Goal: Information Seeking & Learning: Learn about a topic

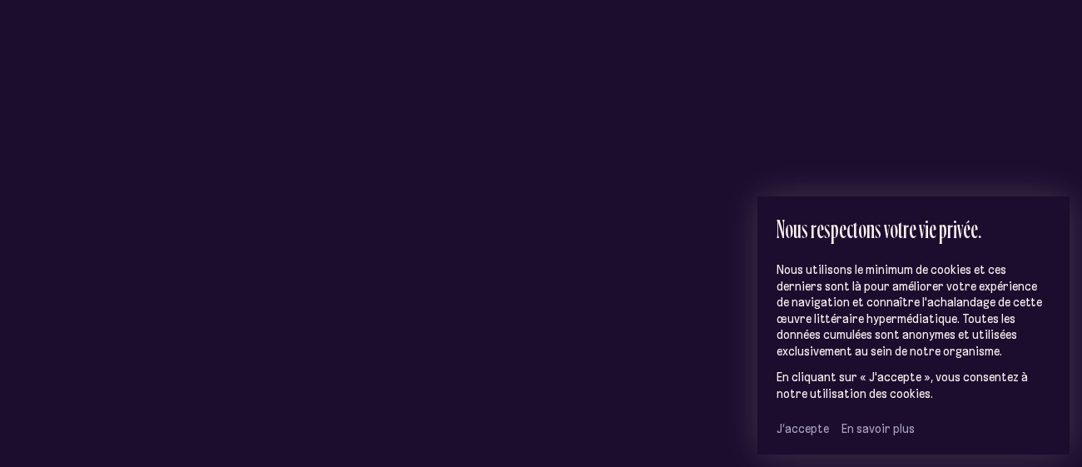
click at [807, 428] on span "J’accepte" at bounding box center [802, 428] width 52 height 15
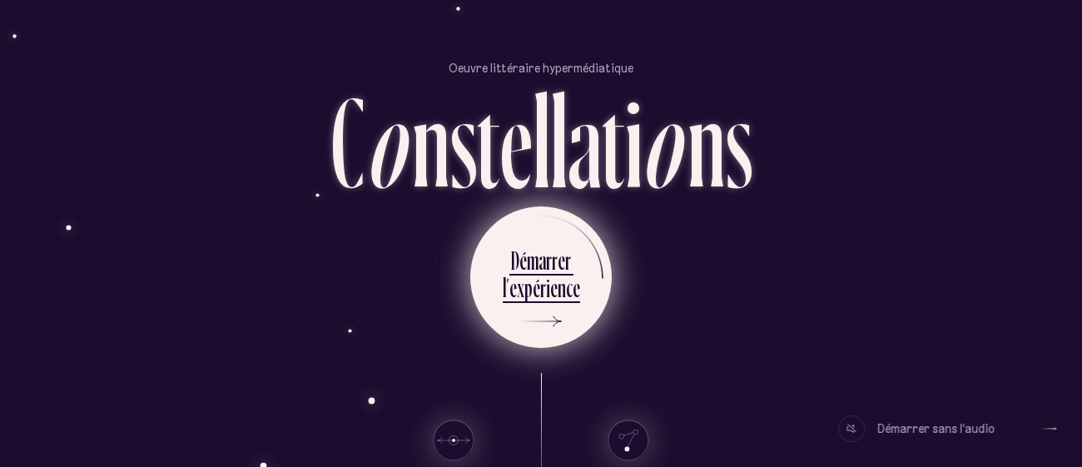
click at [534, 288] on div "é" at bounding box center [536, 287] width 7 height 32
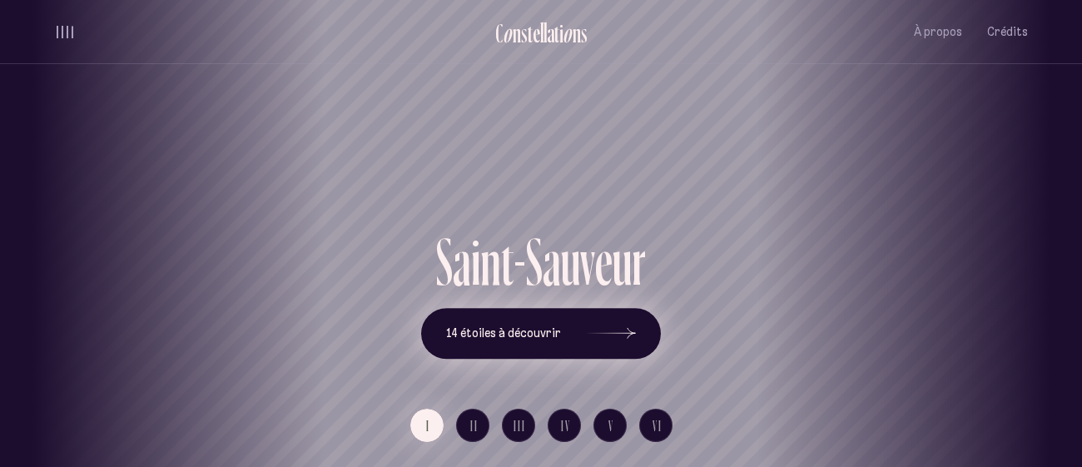
click at [599, 351] on icon at bounding box center [611, 332] width 50 height 125
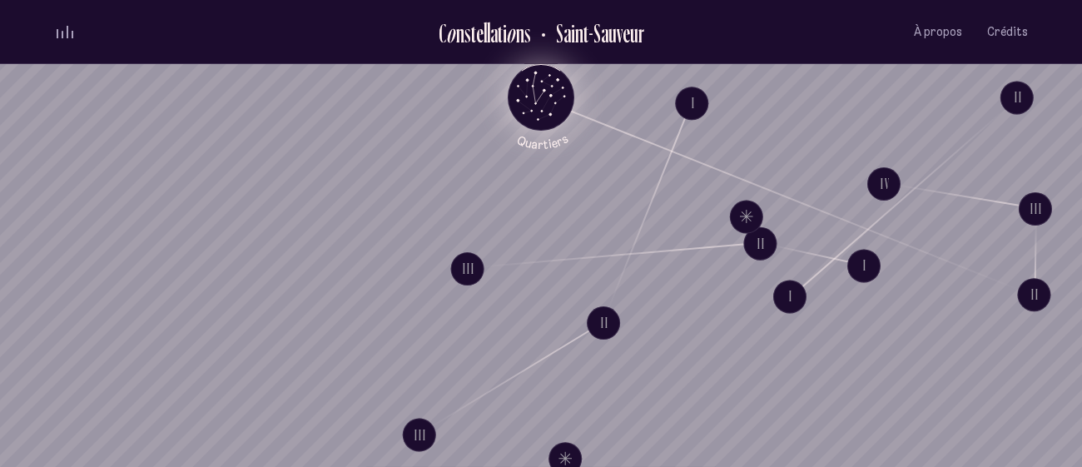
click at [538, 117] on icon "Quartiers" at bounding box center [541, 124] width 97 height 51
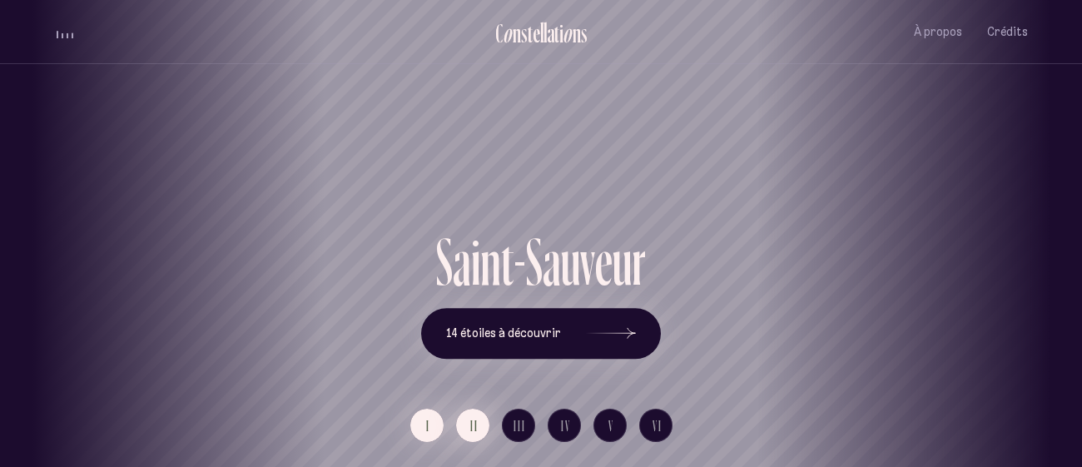
click at [468, 421] on button "II" at bounding box center [472, 425] width 33 height 33
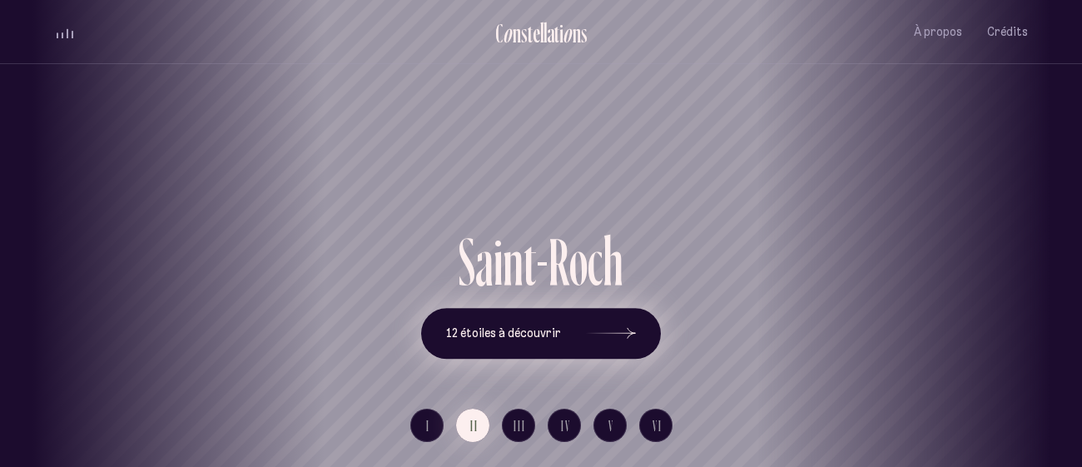
click at [552, 335] on span "12 étoiles à découvrir" at bounding box center [503, 333] width 115 height 14
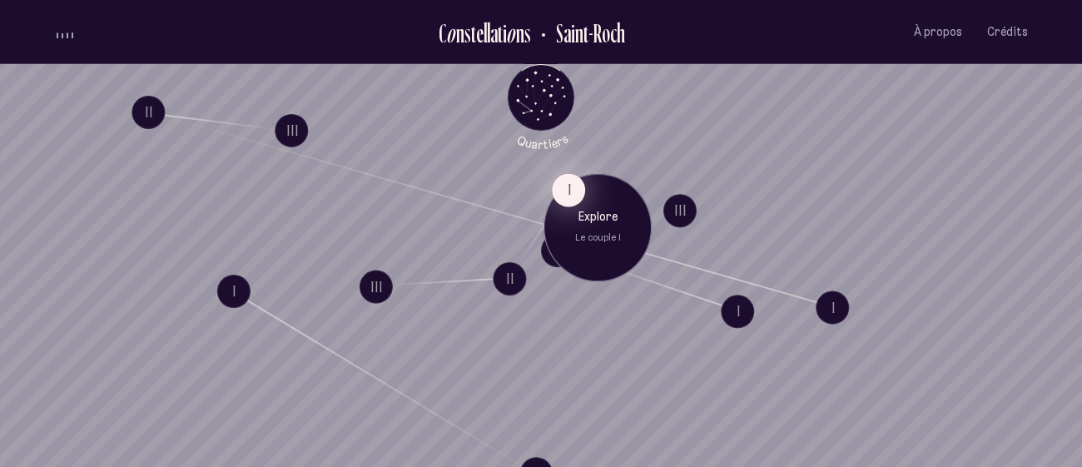
click at [567, 196] on button "I" at bounding box center [568, 189] width 33 height 33
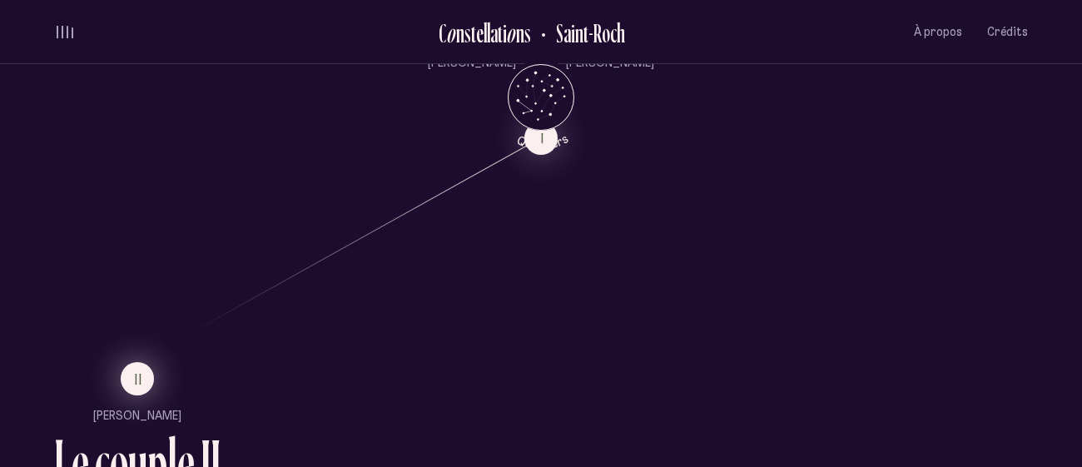
click at [149, 381] on button "II" at bounding box center [137, 378] width 33 height 33
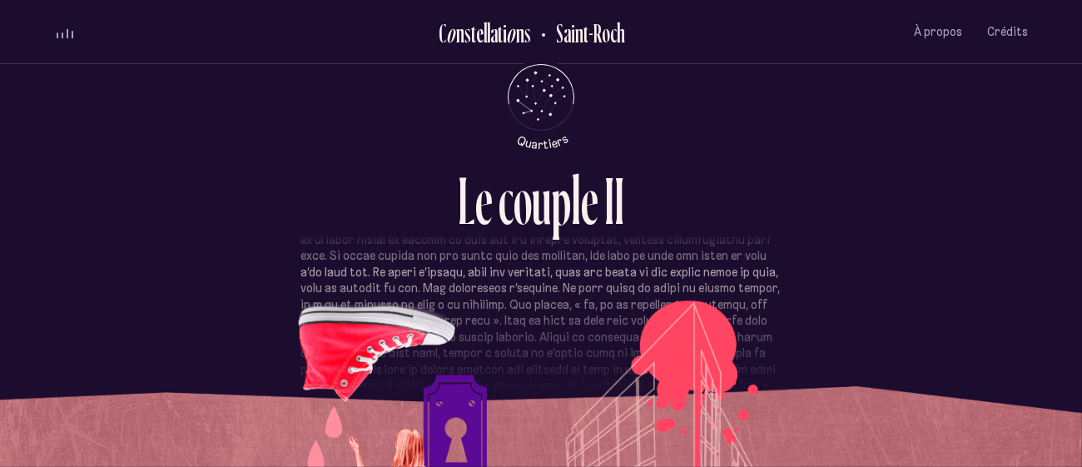
scroll to position [822, 0]
click at [487, 323] on p at bounding box center [540, 315] width 481 height 195
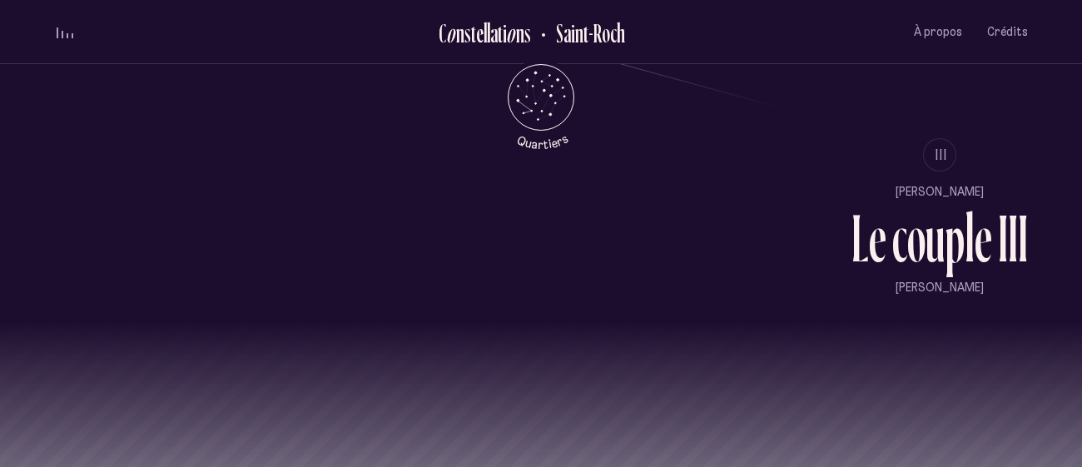
scroll to position [1439, 0]
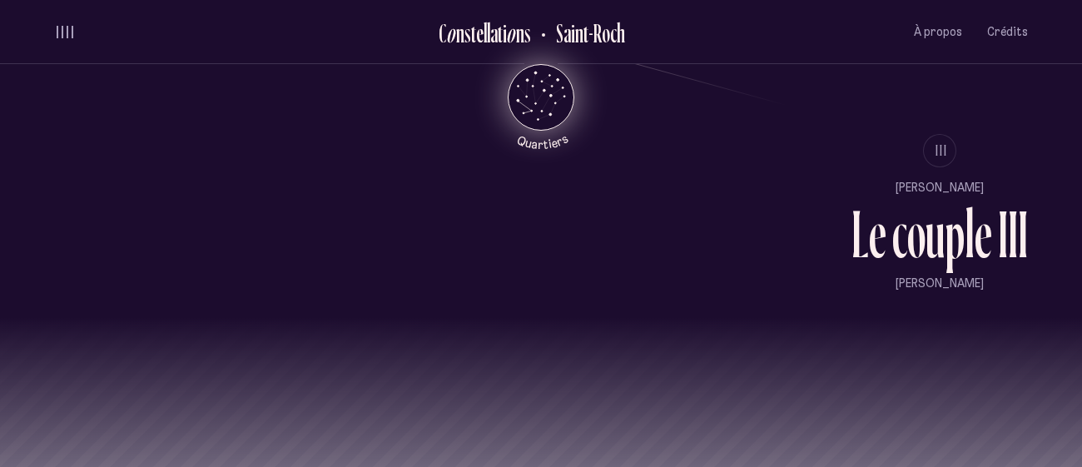
click at [536, 97] on icon "Retour au menu principal" at bounding box center [541, 96] width 50 height 50
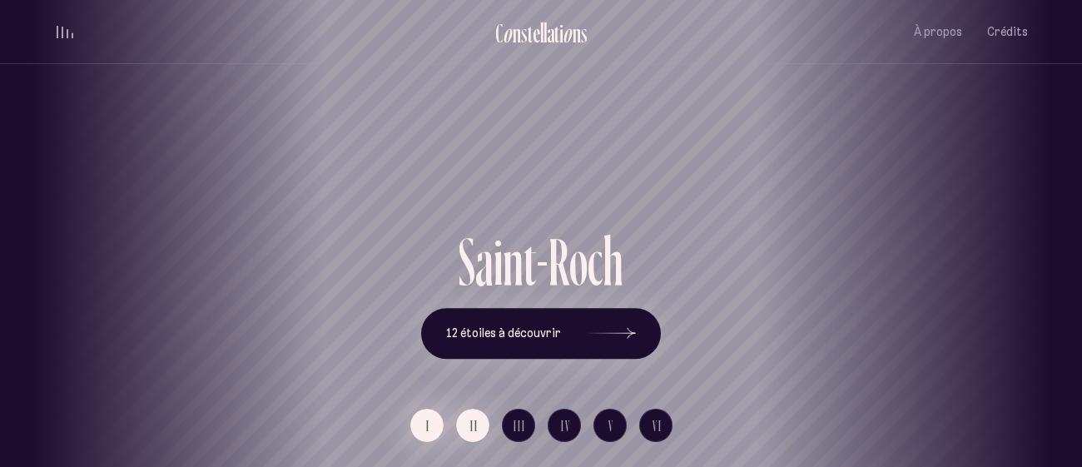
click at [414, 426] on button "I" at bounding box center [426, 425] width 33 height 33
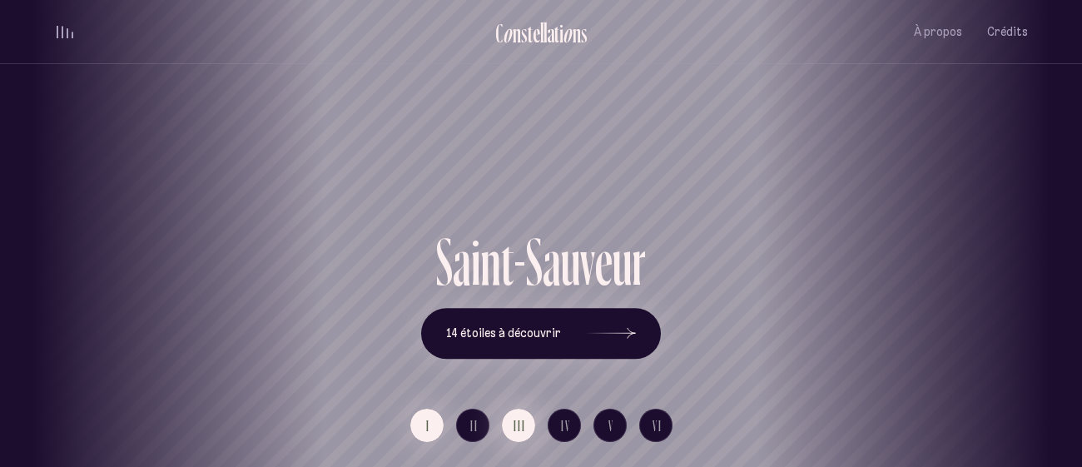
click at [522, 426] on span "III" at bounding box center [519, 426] width 12 height 14
click at [424, 430] on button "I" at bounding box center [426, 425] width 33 height 33
click at [503, 310] on button "14 étoiles à découvrir" at bounding box center [541, 334] width 240 height 52
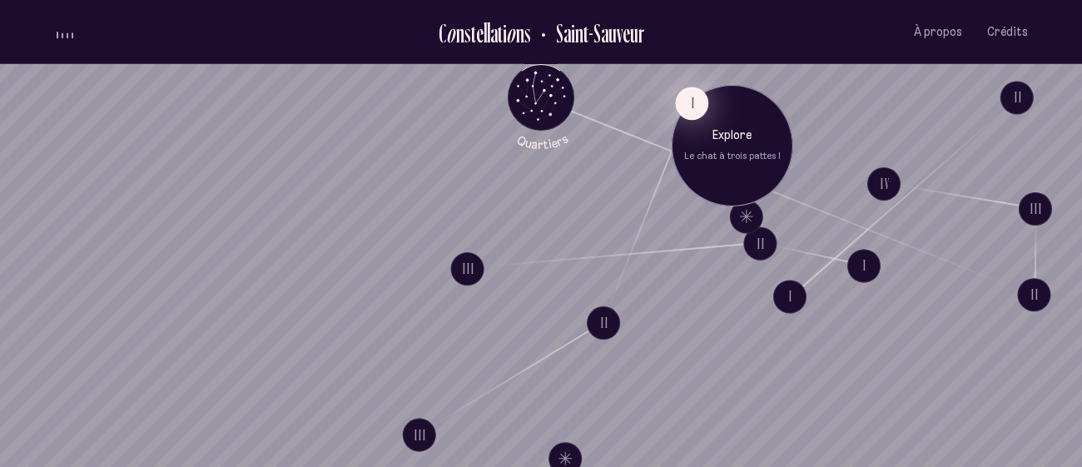
click at [682, 108] on button "I" at bounding box center [691, 103] width 33 height 33
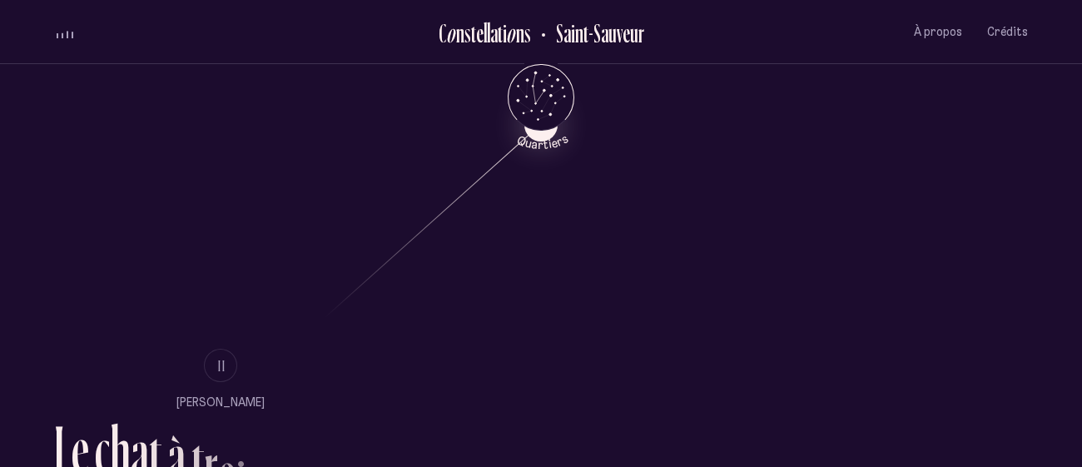
scroll to position [861, 0]
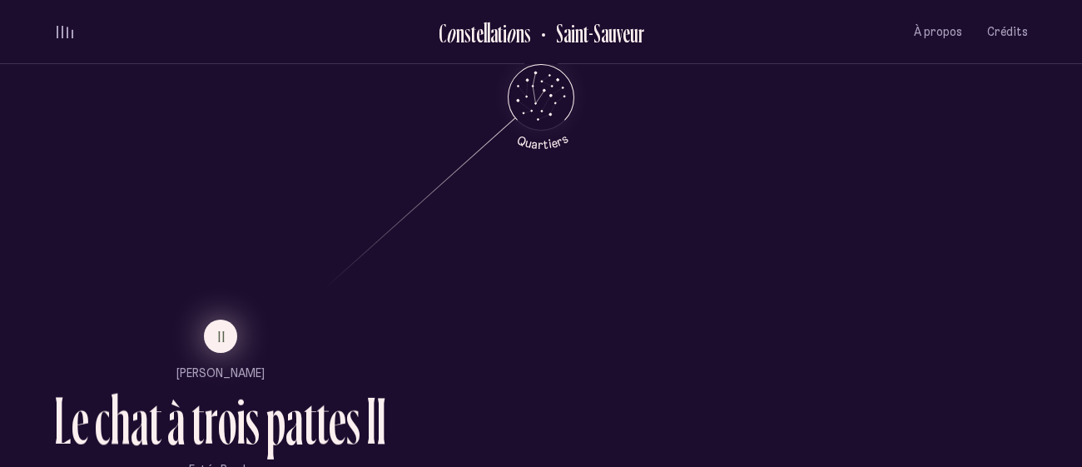
click at [212, 335] on button "II" at bounding box center [220, 336] width 33 height 33
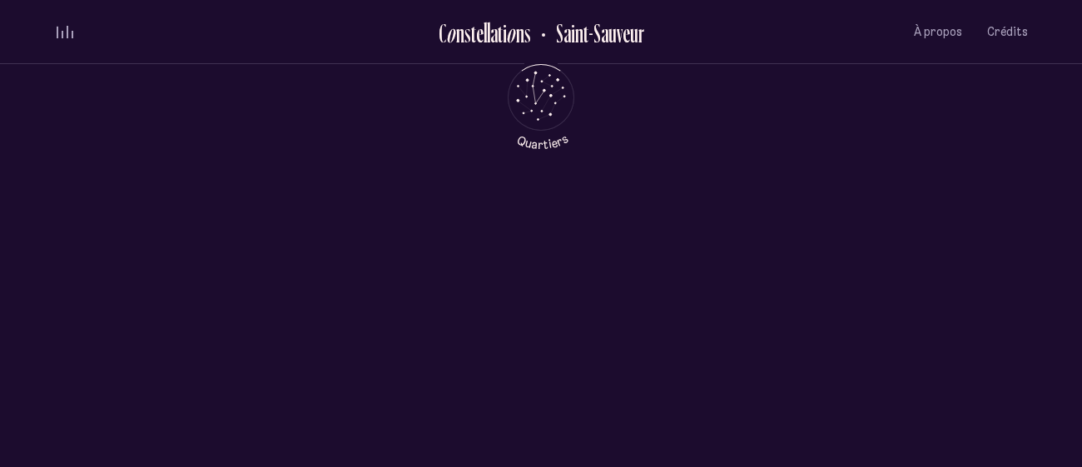
scroll to position [0, 0]
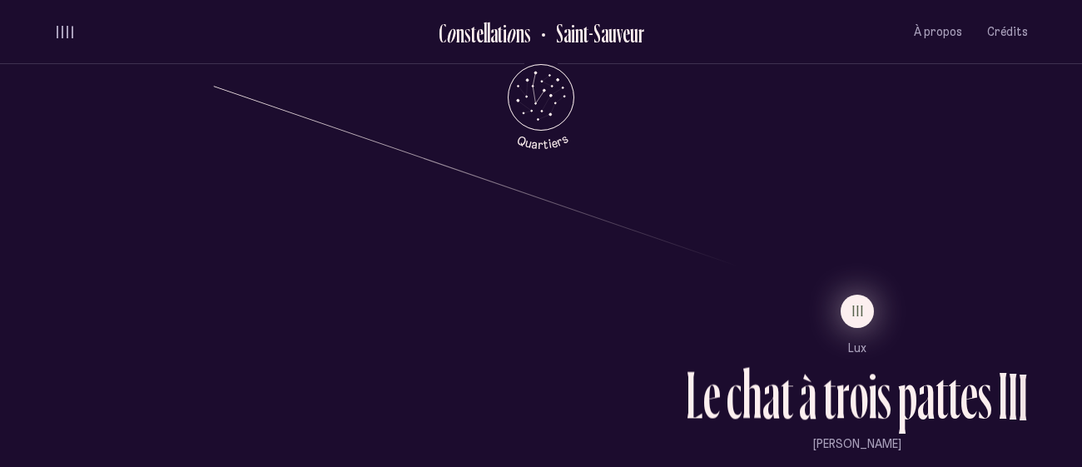
click at [845, 305] on button "III" at bounding box center [856, 311] width 33 height 33
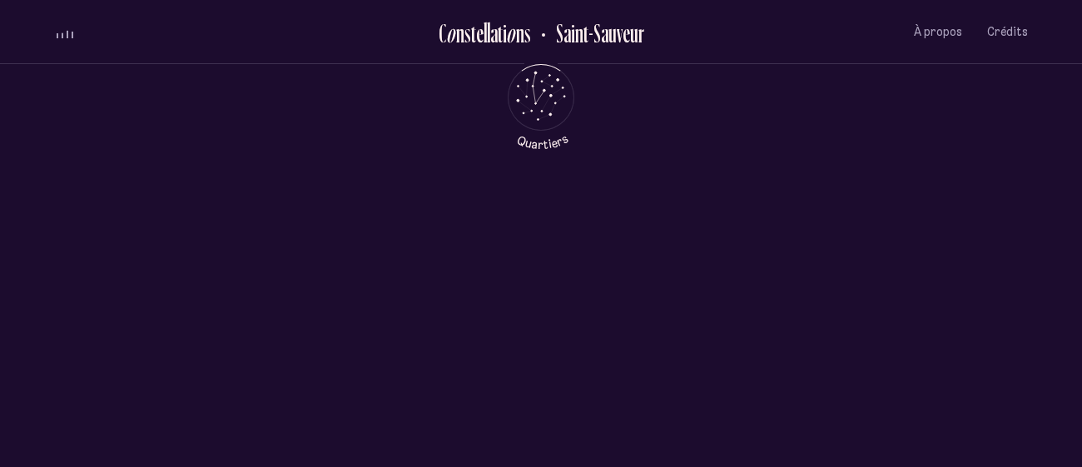
scroll to position [0, 0]
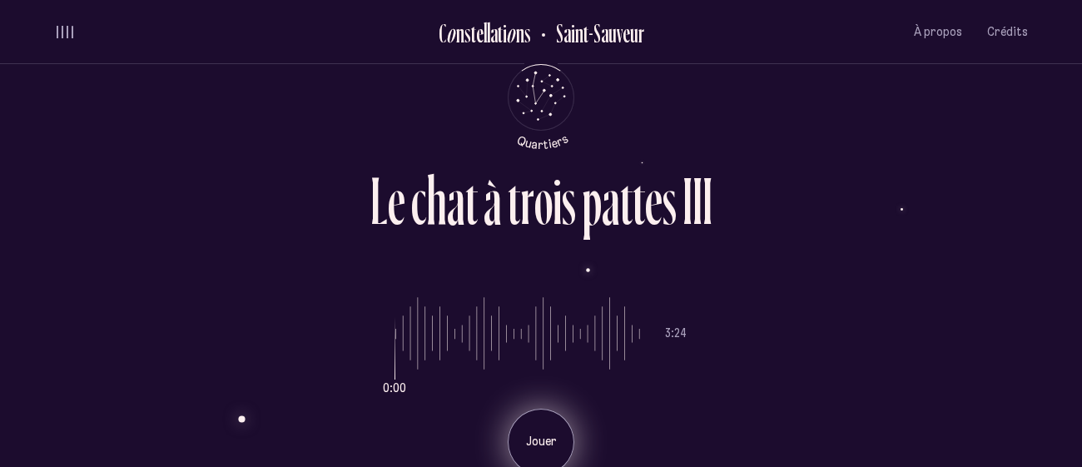
click at [553, 424] on div "Jouer" at bounding box center [541, 442] width 67 height 67
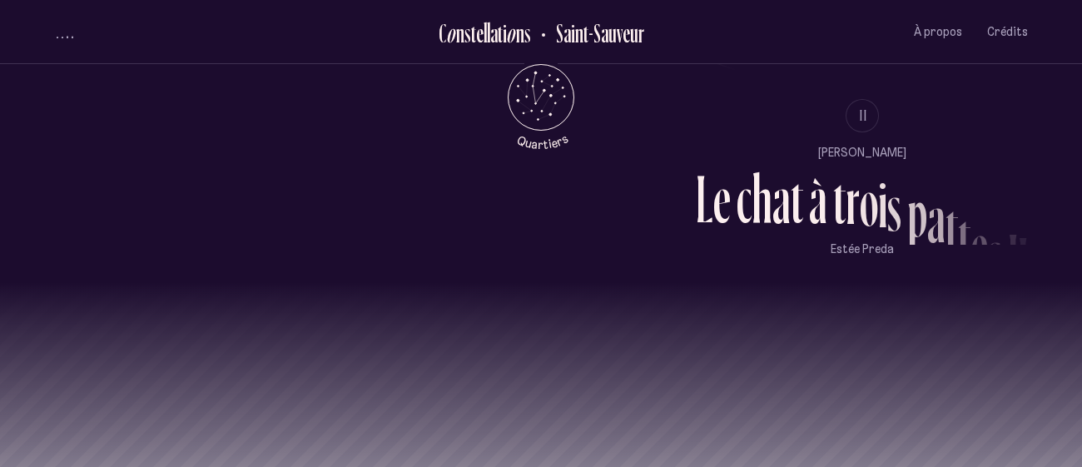
scroll to position [1522, 0]
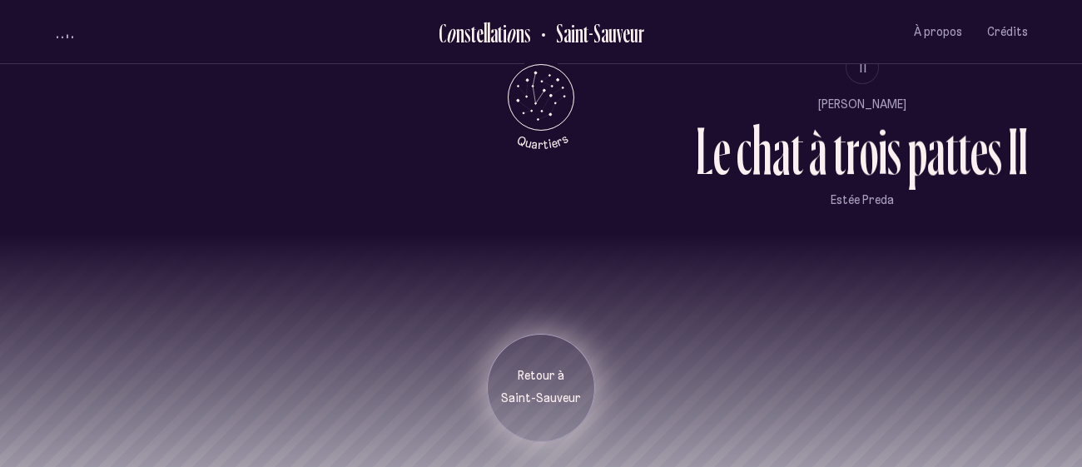
click at [555, 411] on div "Retour à [GEOGRAPHIC_DATA]" at bounding box center [541, 388] width 108 height 108
